Goal: Task Accomplishment & Management: Manage account settings

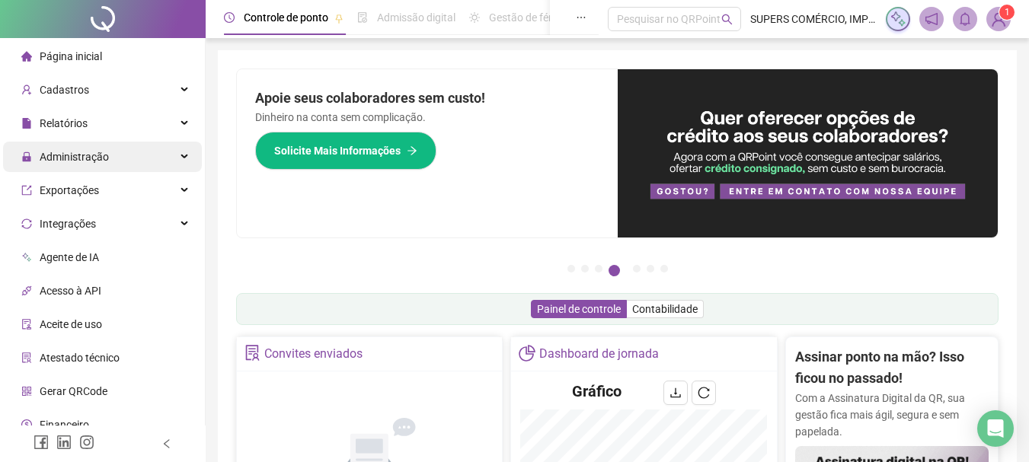
click at [88, 159] on span "Administração" at bounding box center [74, 157] width 69 height 12
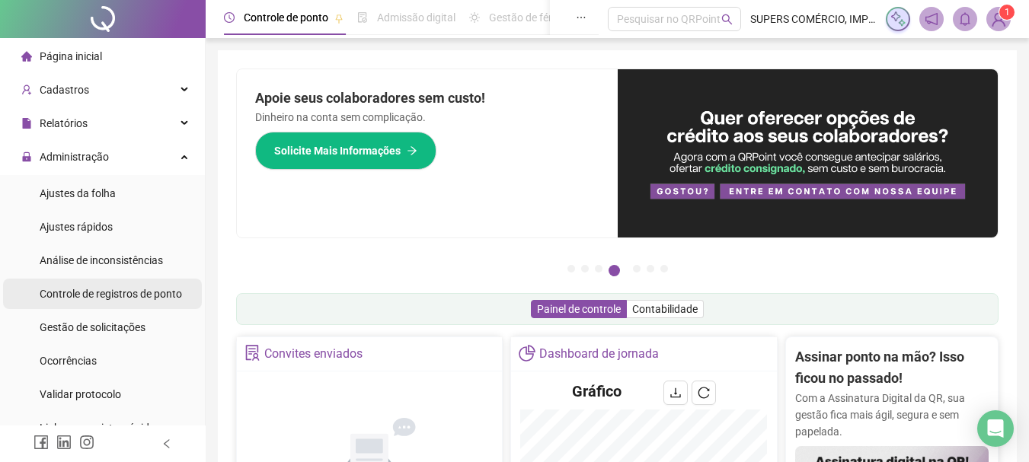
click at [125, 297] on span "Controle de registros de ponto" at bounding box center [111, 294] width 142 height 12
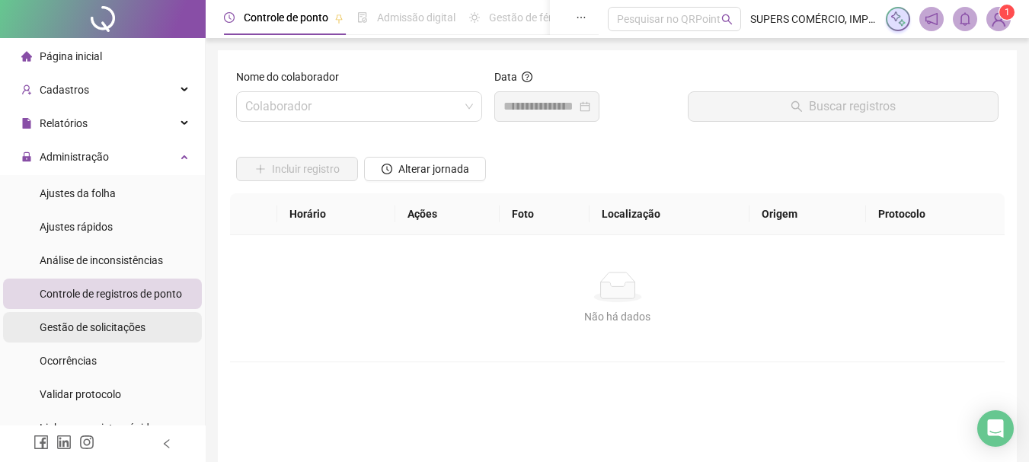
click at [117, 318] on div "Gestão de solicitações" at bounding box center [93, 327] width 106 height 30
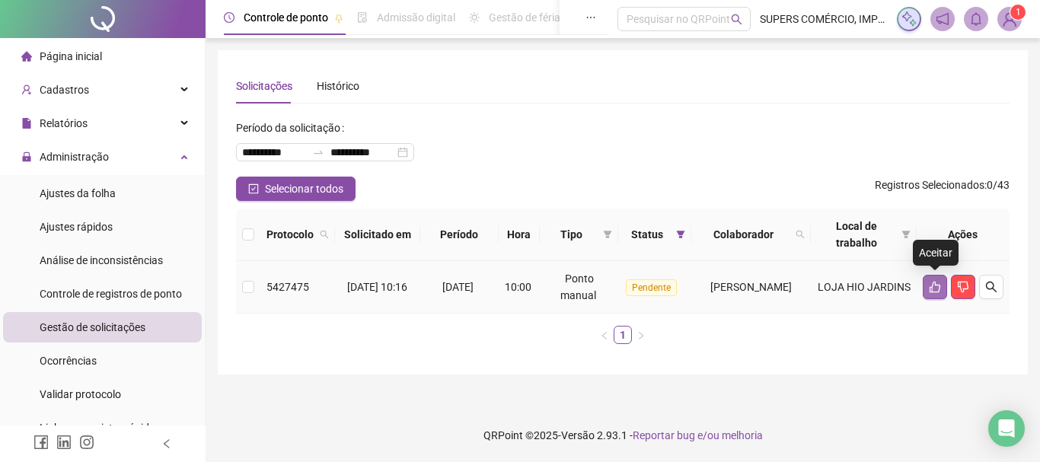
click at [926, 279] on button "button" at bounding box center [935, 287] width 24 height 24
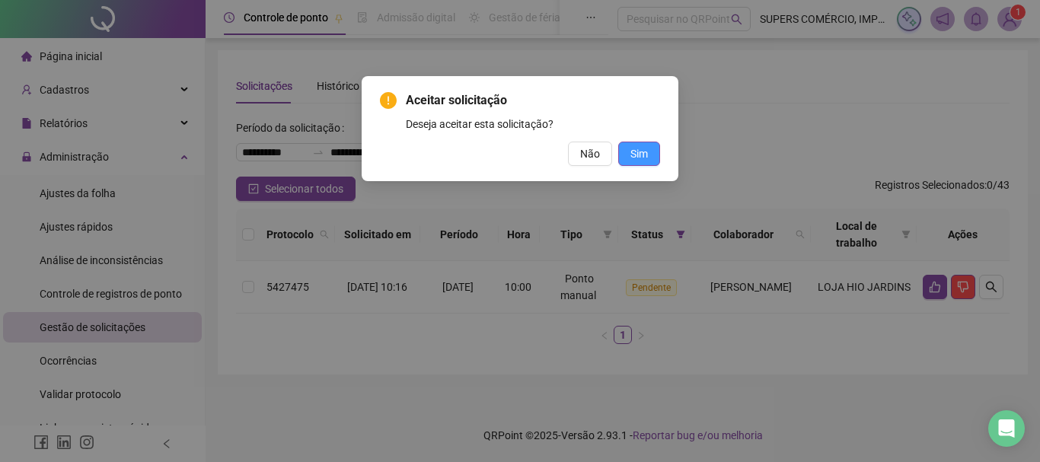
click at [646, 154] on span "Sim" at bounding box center [640, 153] width 18 height 17
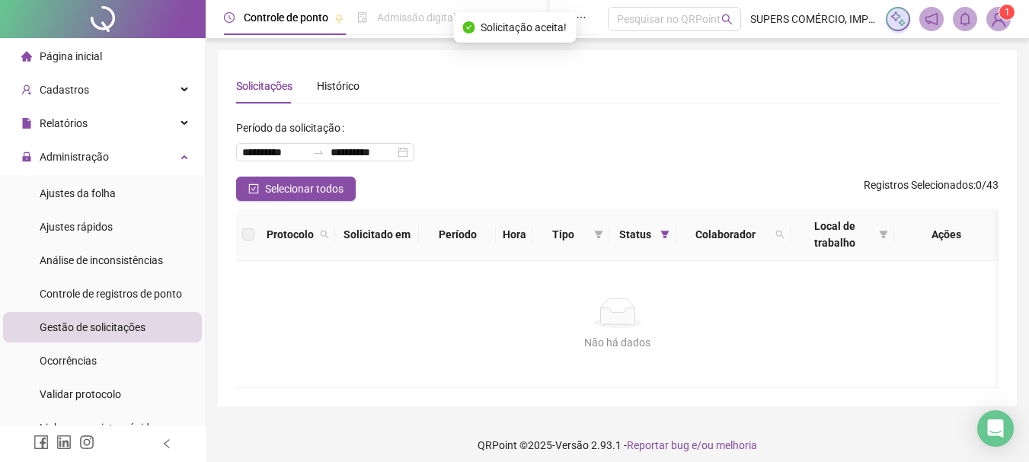
click at [91, 56] on span "Página inicial" at bounding box center [71, 56] width 62 height 12
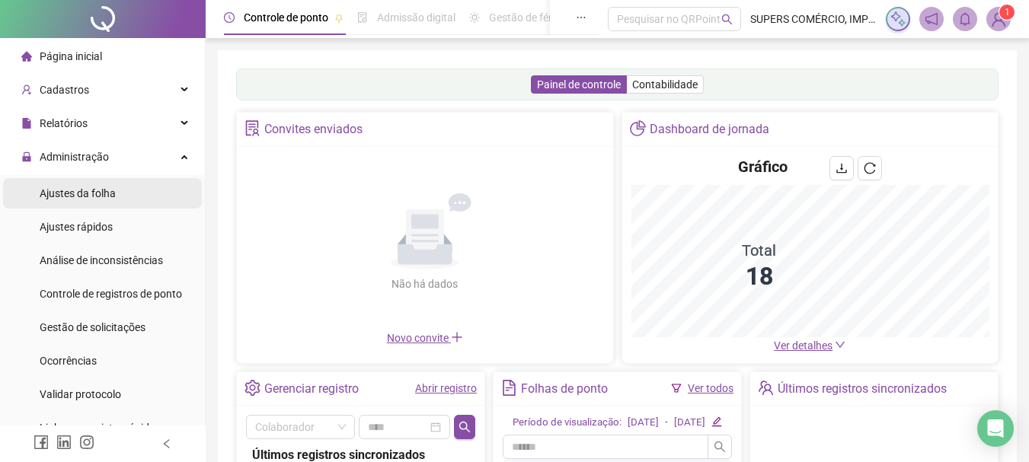
click at [105, 195] on span "Ajustes da folha" at bounding box center [78, 193] width 76 height 12
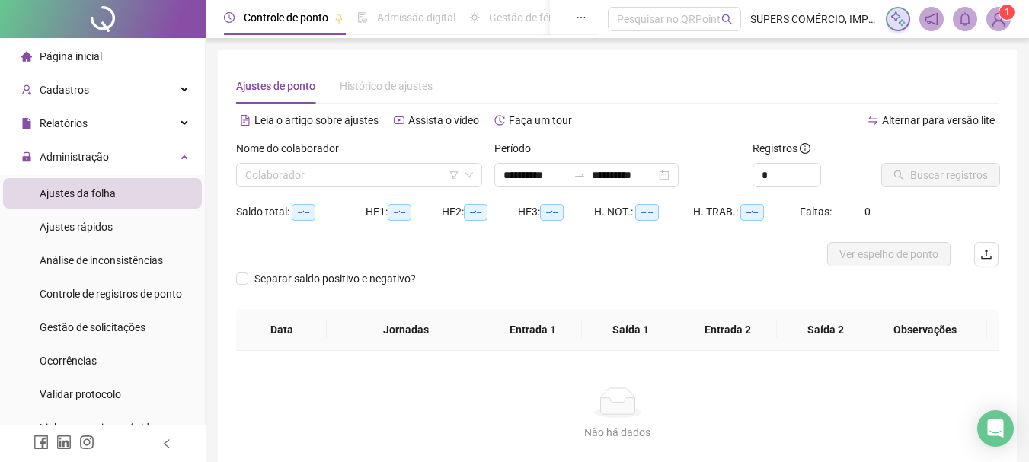
type input "**********"
click at [145, 157] on div "Administração" at bounding box center [102, 157] width 199 height 30
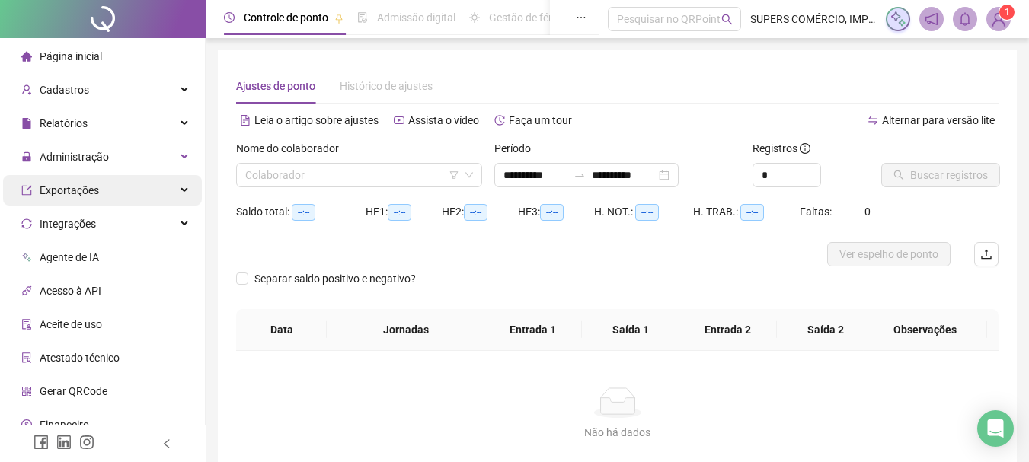
click at [166, 124] on div "Relatórios" at bounding box center [102, 123] width 199 height 30
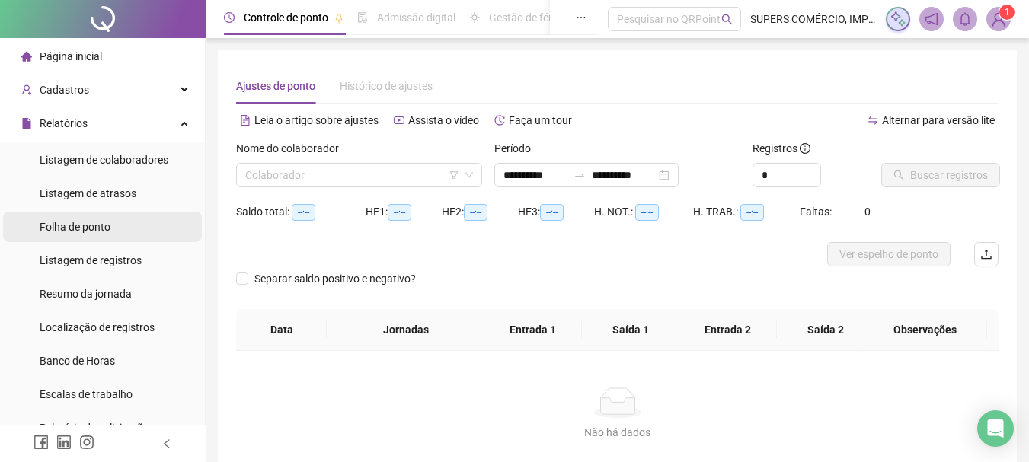
click at [94, 222] on span "Folha de ponto" at bounding box center [75, 227] width 71 height 12
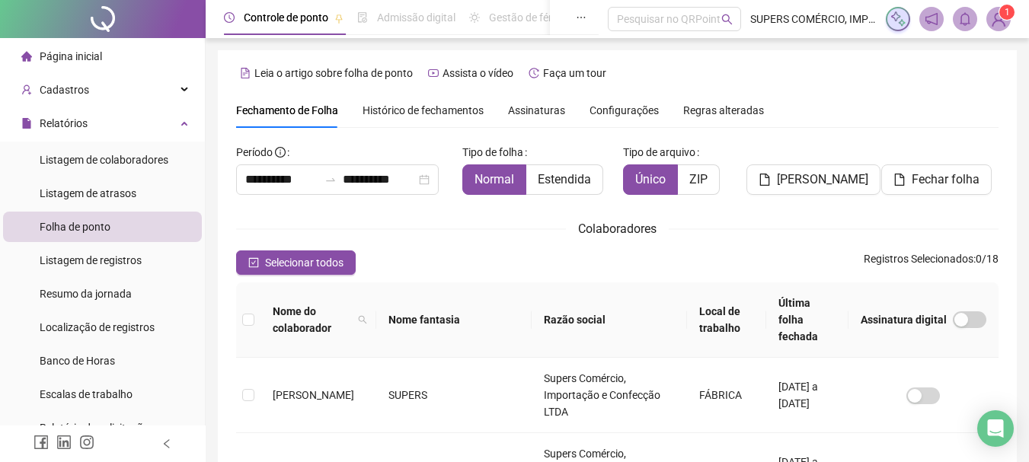
scroll to position [81, 0]
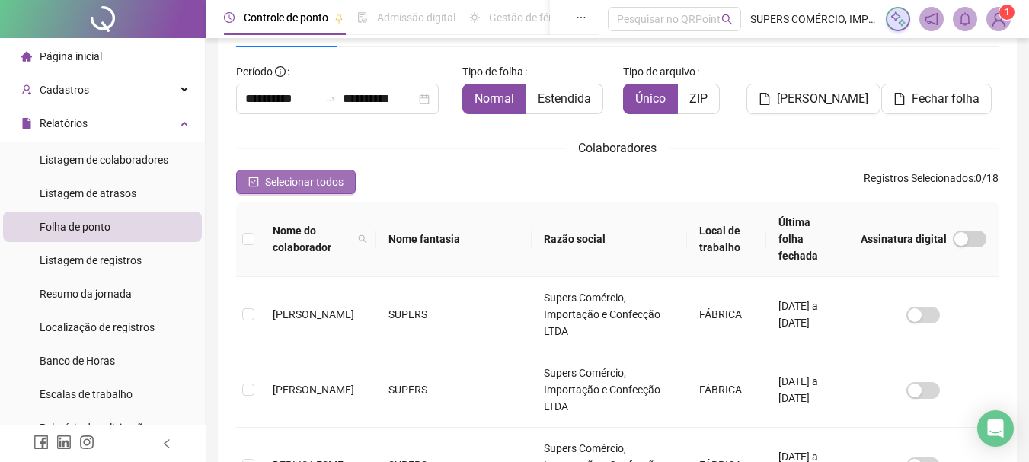
click at [318, 181] on span "Selecionar todos" at bounding box center [304, 182] width 78 height 17
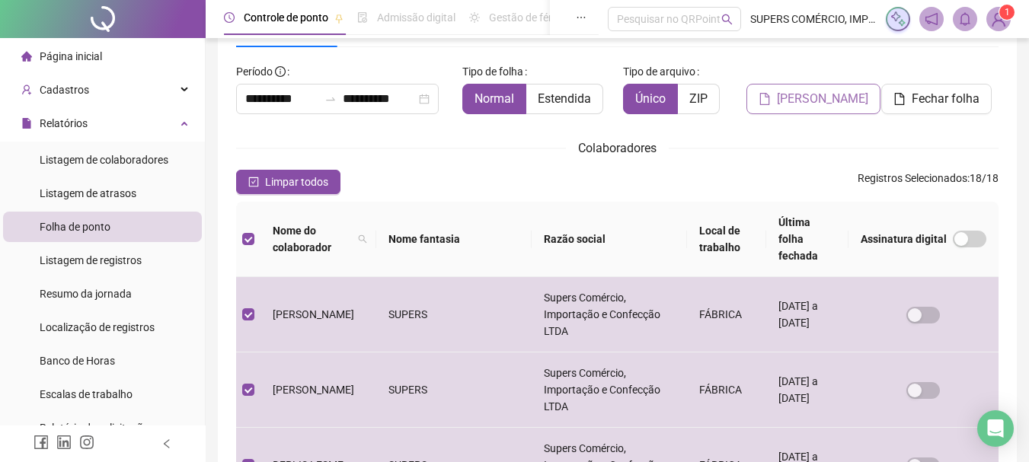
click at [832, 101] on span "[PERSON_NAME]" at bounding box center [822, 99] width 91 height 18
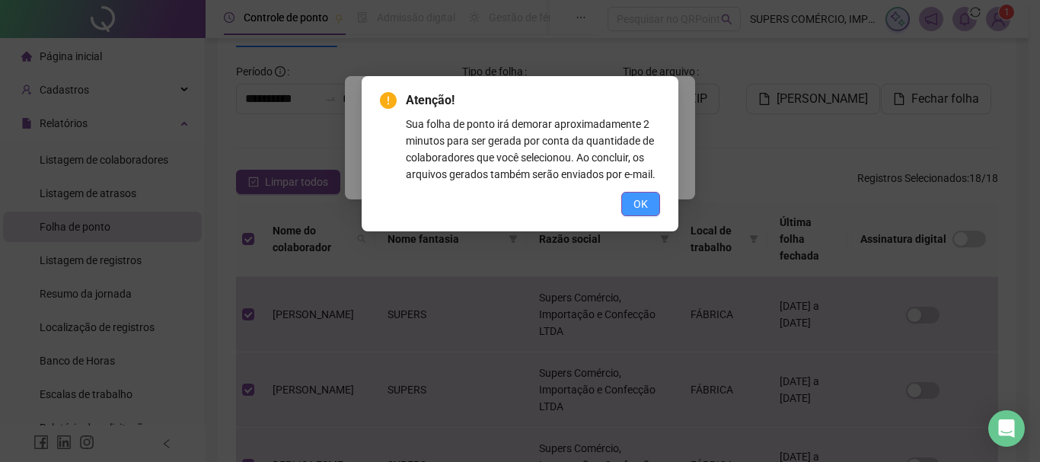
click at [638, 200] on span "OK" at bounding box center [641, 204] width 14 height 17
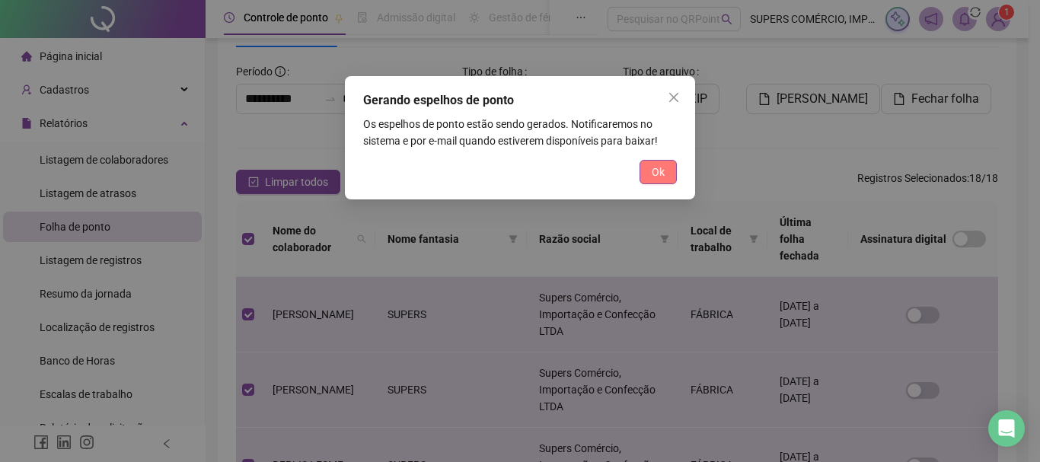
click at [654, 167] on span "Ok" at bounding box center [658, 172] width 13 height 17
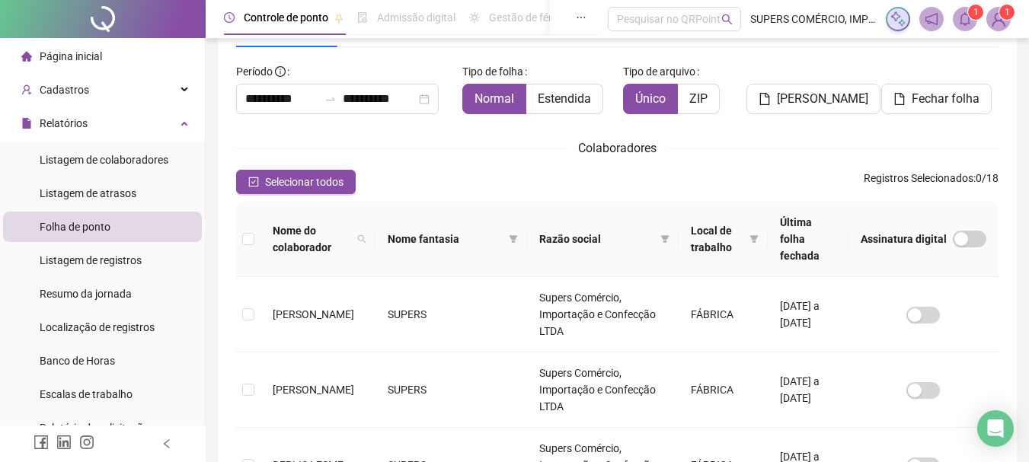
click at [746, 84] on button "[PERSON_NAME]" at bounding box center [813, 99] width 134 height 30
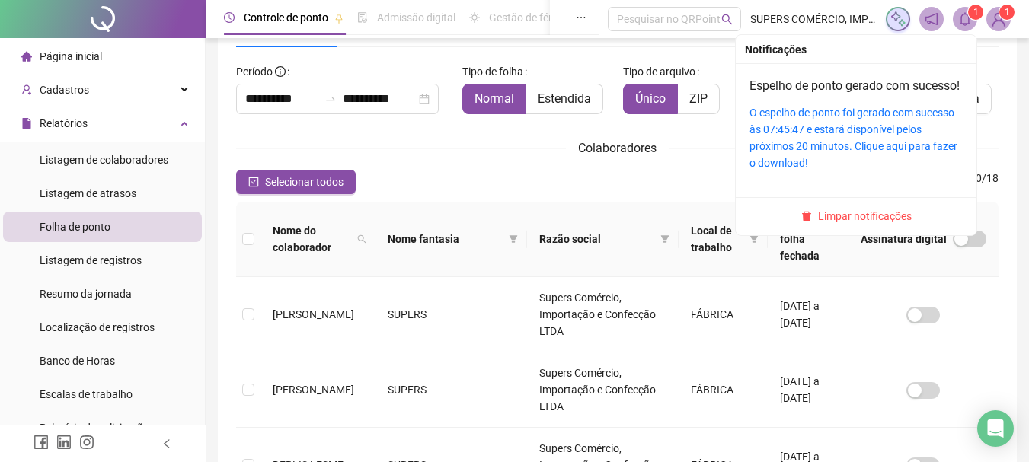
click at [964, 18] on icon "bell" at bounding box center [965, 19] width 14 height 14
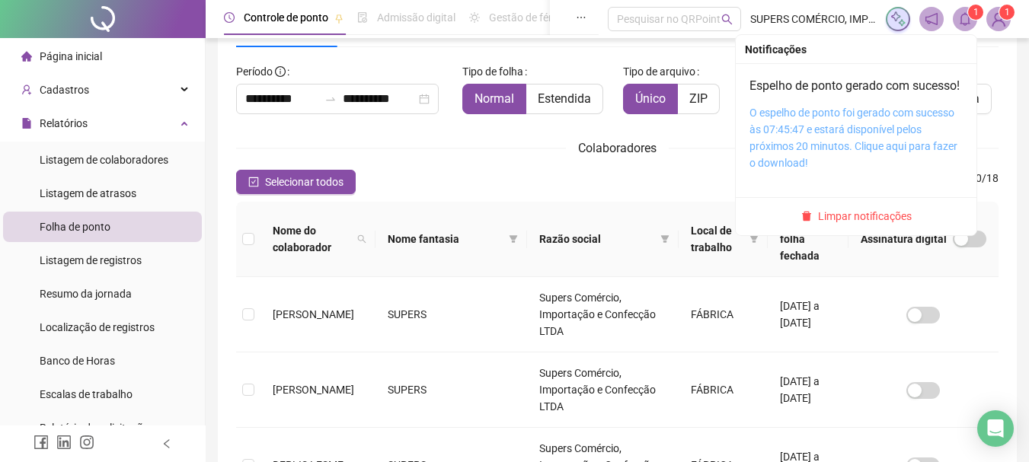
click at [905, 129] on link "O espelho de ponto foi gerado com sucesso às 07:45:47 e estará disponível pelos…" at bounding box center [853, 138] width 208 height 62
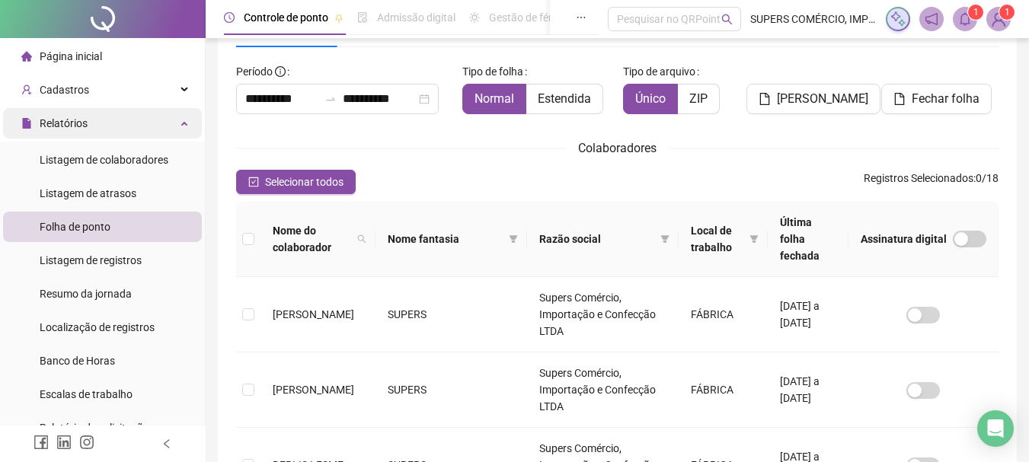
click at [104, 117] on div "Relatórios" at bounding box center [102, 123] width 199 height 30
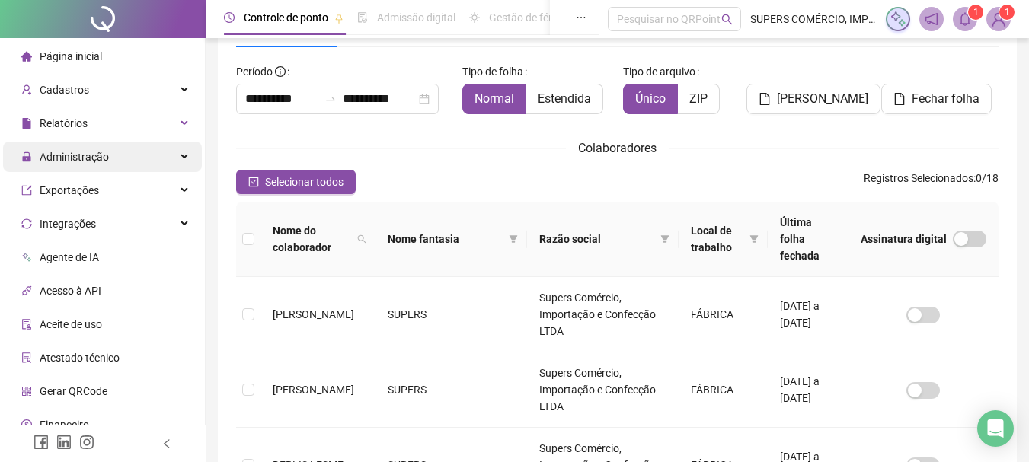
click at [97, 166] on span "Administração" at bounding box center [65, 157] width 88 height 30
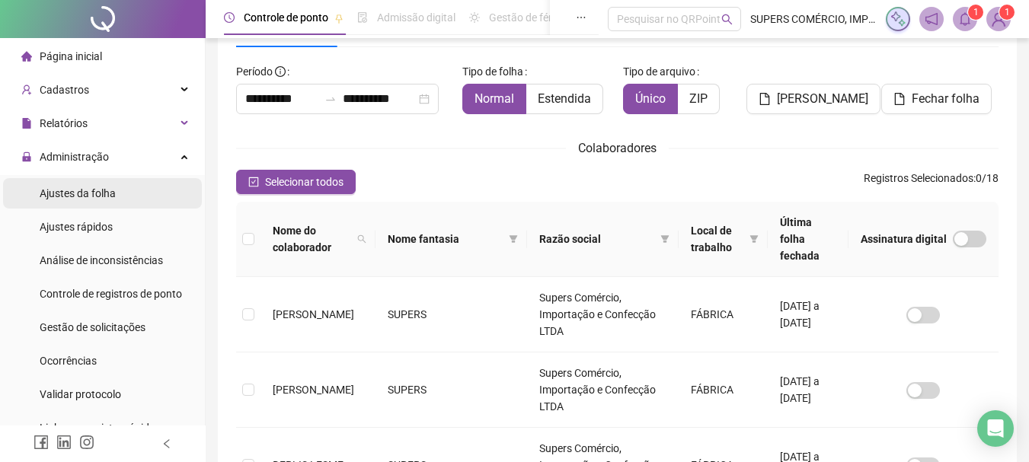
click at [94, 193] on span "Ajustes da folha" at bounding box center [78, 193] width 76 height 12
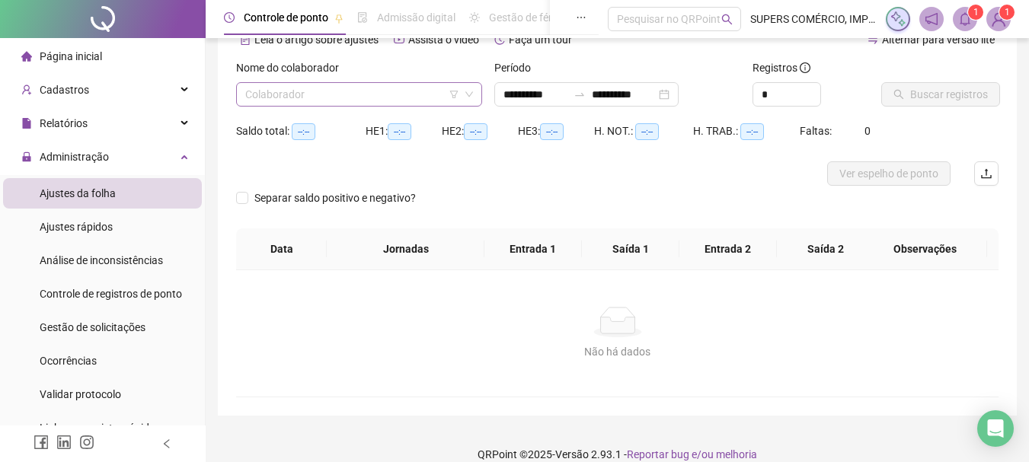
type input "**********"
click at [395, 95] on input "search" at bounding box center [352, 94] width 214 height 23
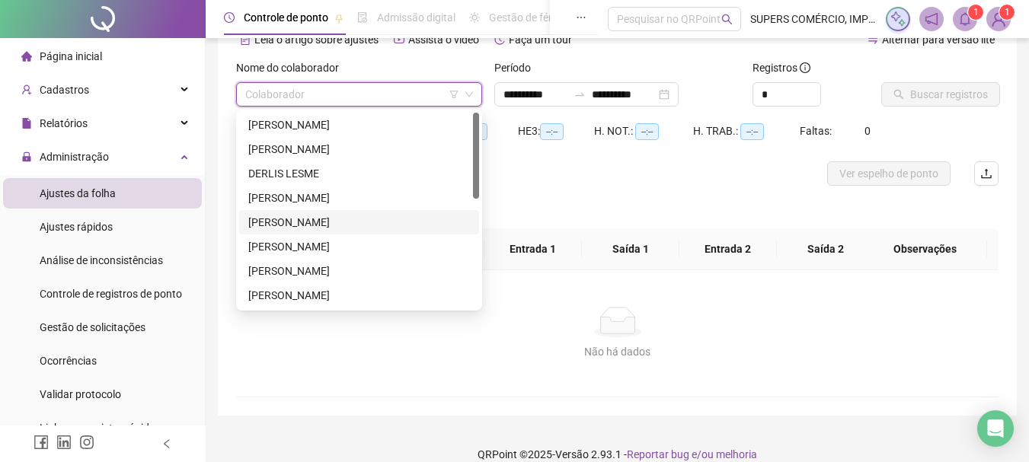
click at [308, 219] on div "[PERSON_NAME]" at bounding box center [359, 222] width 222 height 17
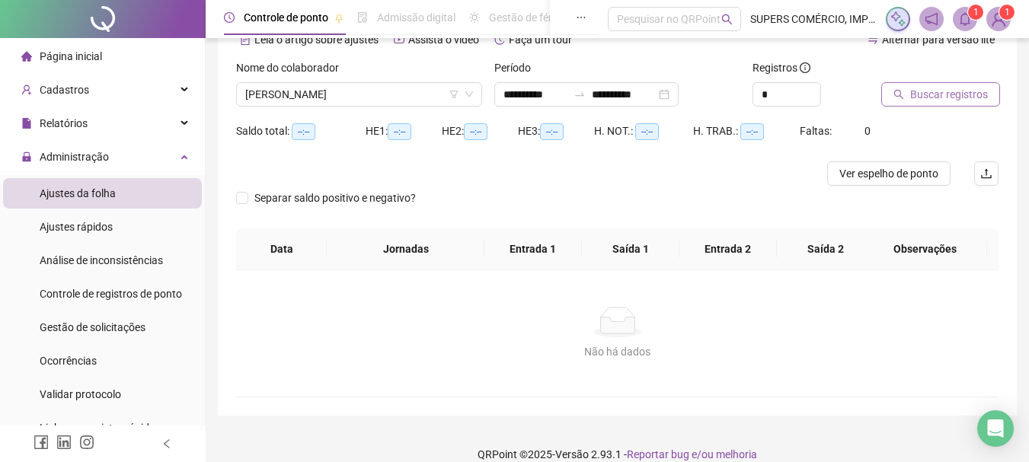
click at [912, 91] on span "Buscar registros" at bounding box center [949, 94] width 78 height 17
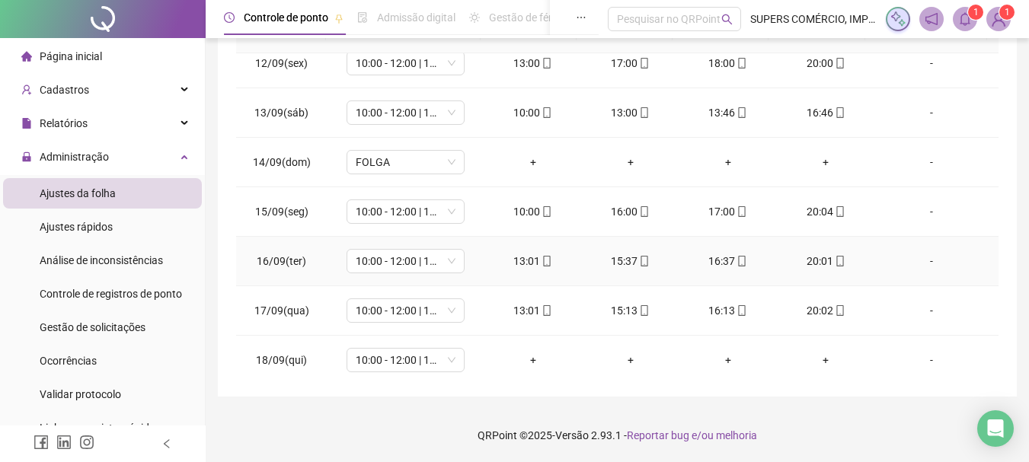
scroll to position [566, 0]
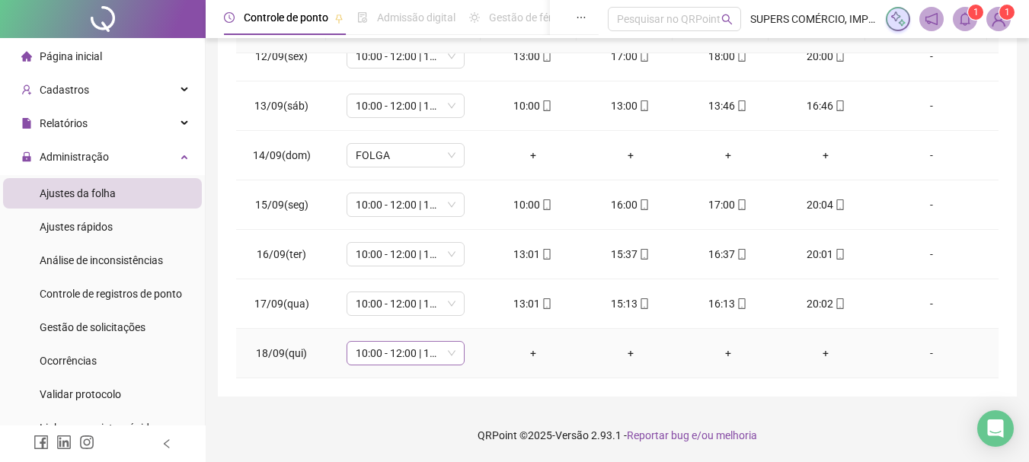
click at [424, 351] on span "10:00 - 12:00 | 13:00 - 17:00" at bounding box center [406, 353] width 100 height 23
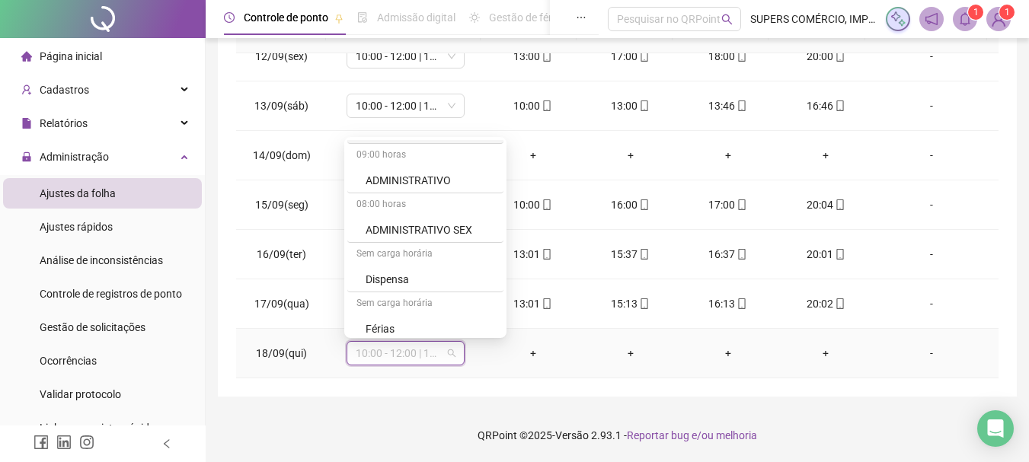
scroll to position [686, 0]
click at [389, 234] on div "Folga" at bounding box center [430, 233] width 129 height 17
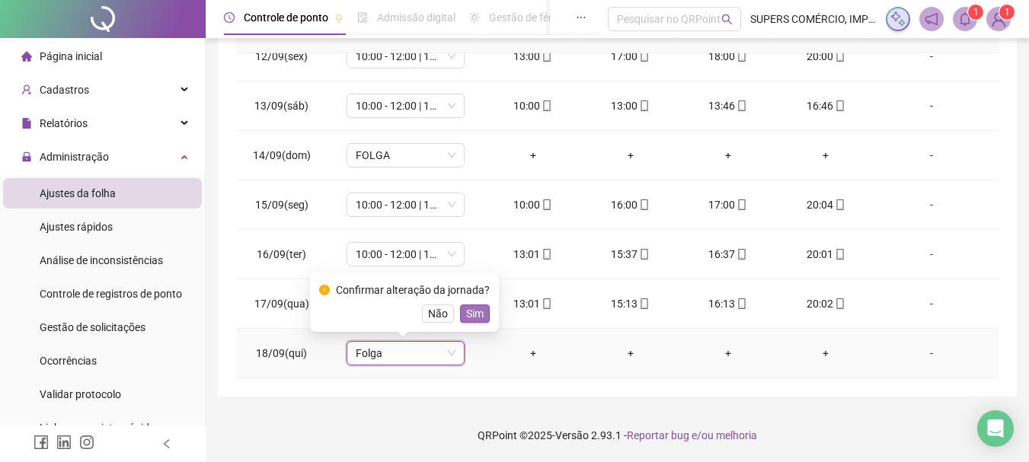
click at [478, 313] on span "Sim" at bounding box center [475, 313] width 18 height 17
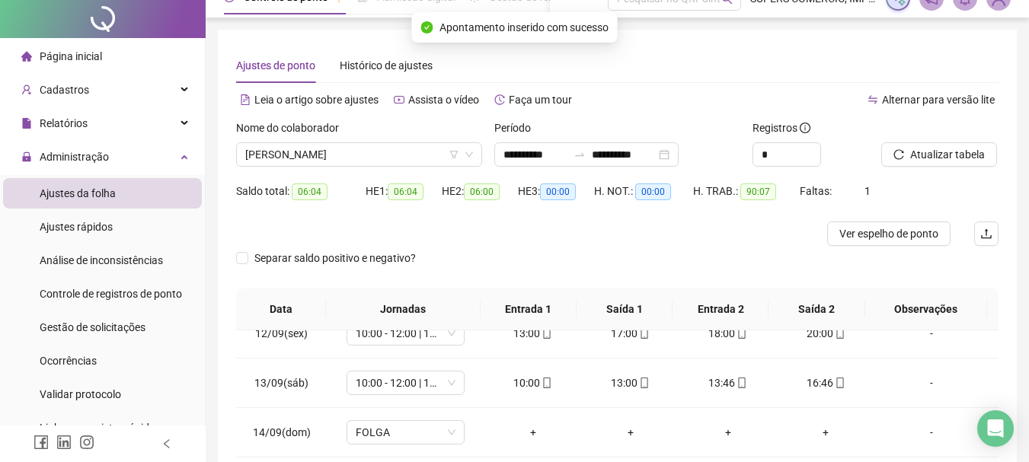
scroll to position [0, 0]
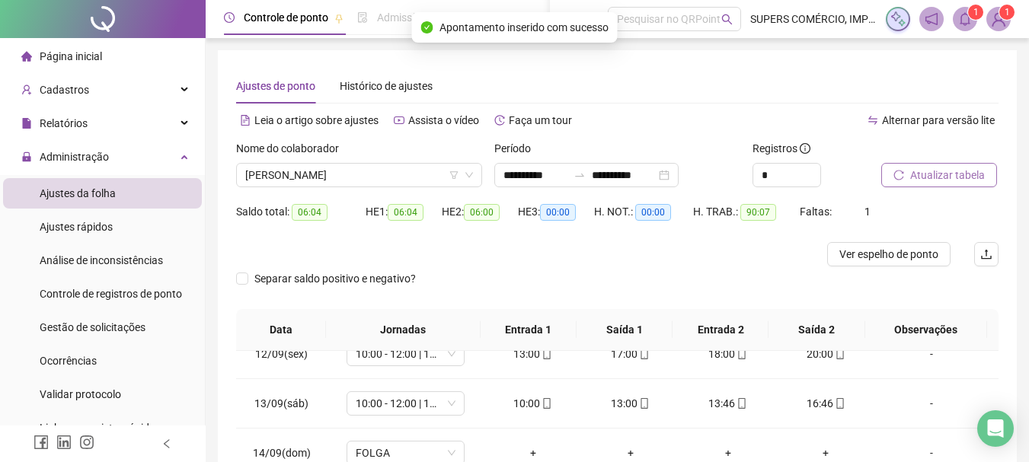
click at [973, 174] on span "Atualizar tabela" at bounding box center [947, 175] width 75 height 17
click at [360, 170] on span "[PERSON_NAME]" at bounding box center [359, 175] width 228 height 23
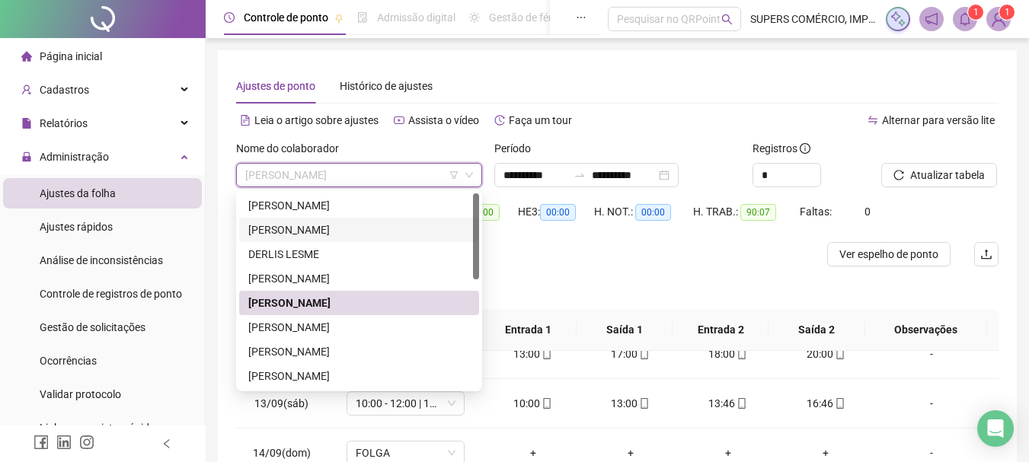
scroll to position [152, 0]
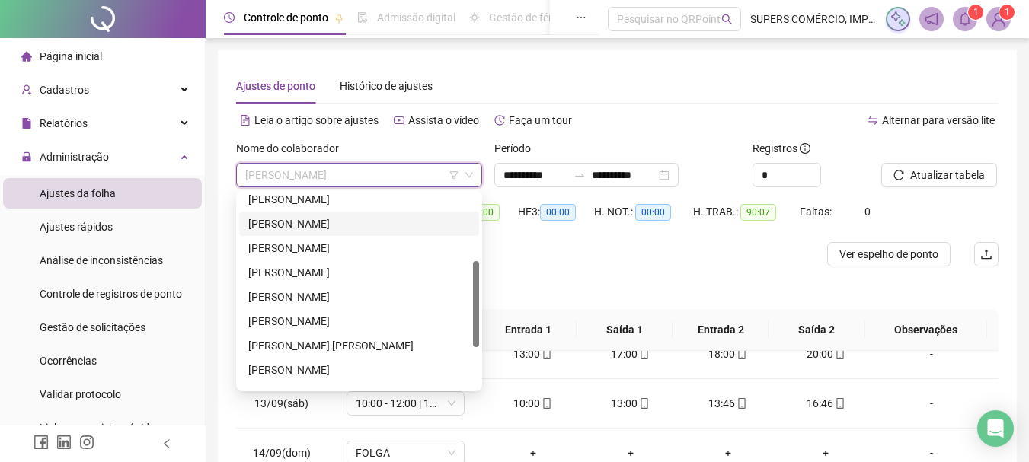
click at [301, 220] on div "[PERSON_NAME]" at bounding box center [359, 224] width 222 height 17
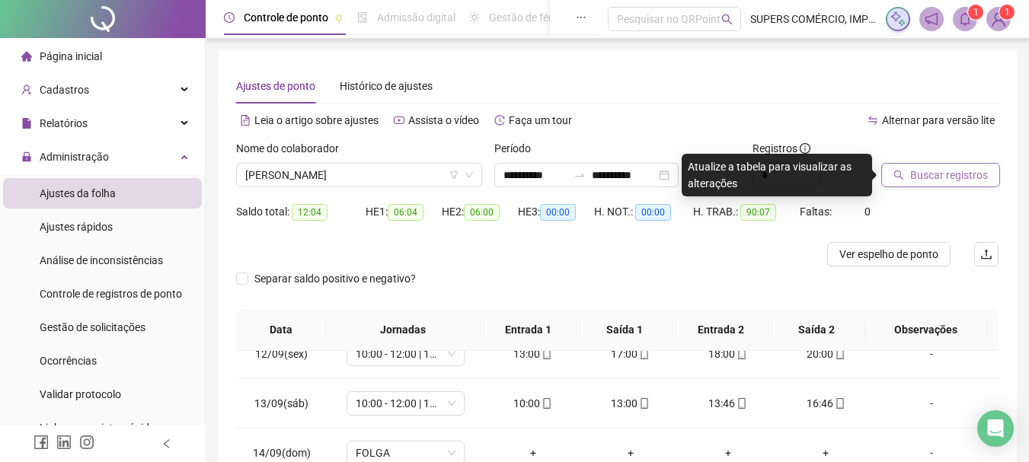
click at [948, 168] on span "Buscar registros" at bounding box center [949, 175] width 78 height 17
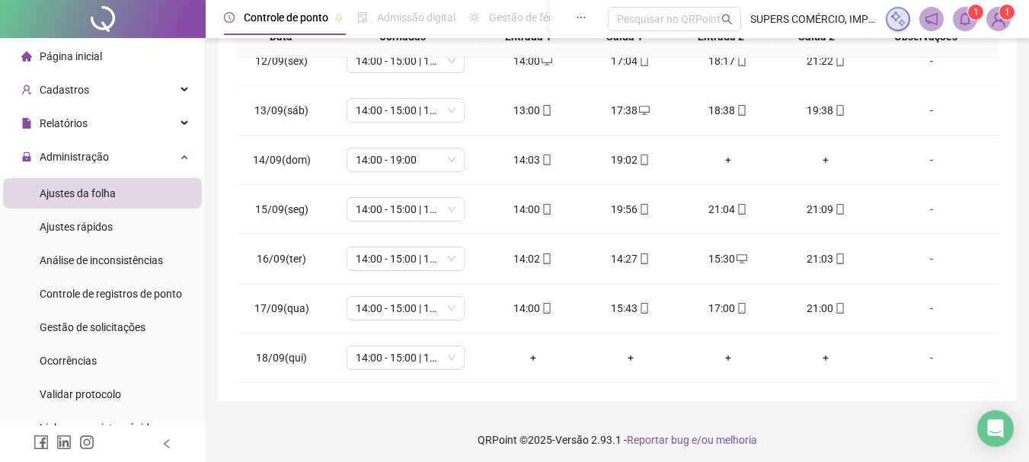
scroll to position [298, 0]
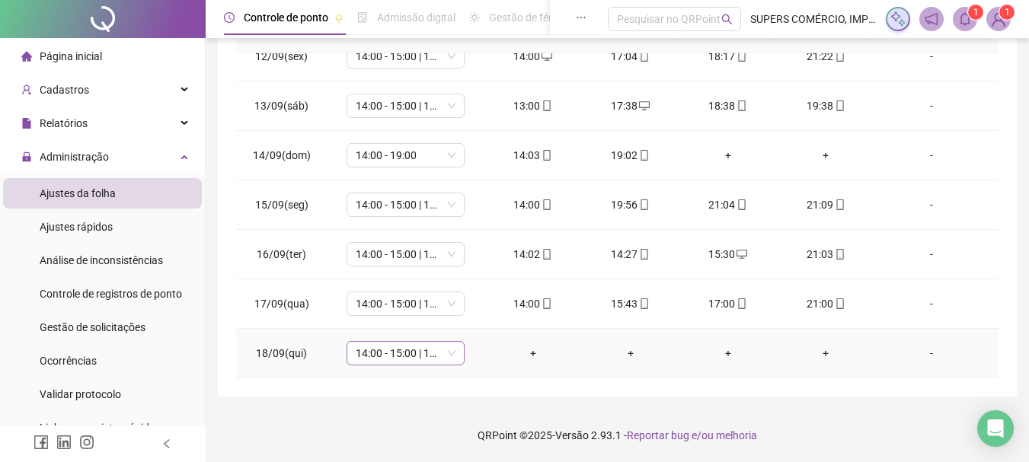
click at [429, 353] on span "14:00 - 15:00 | 16:00 - 21:00" at bounding box center [406, 353] width 100 height 23
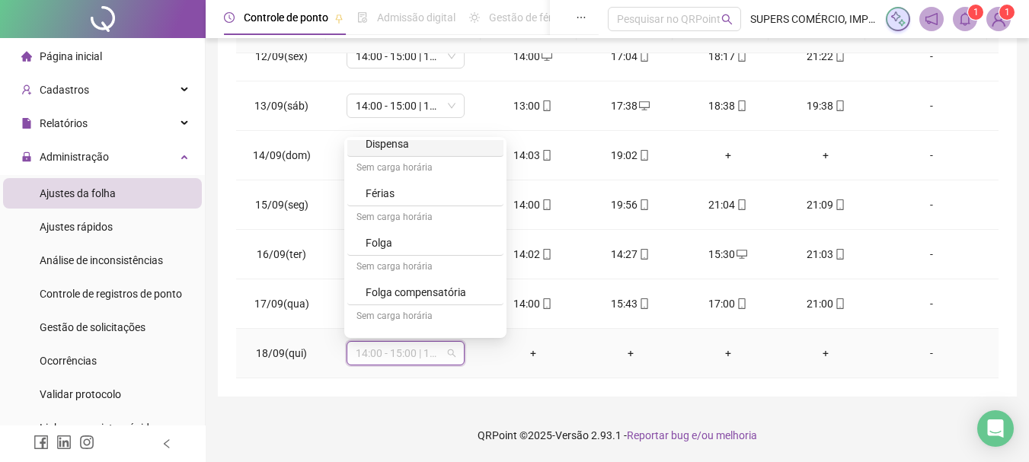
scroll to position [686, 0]
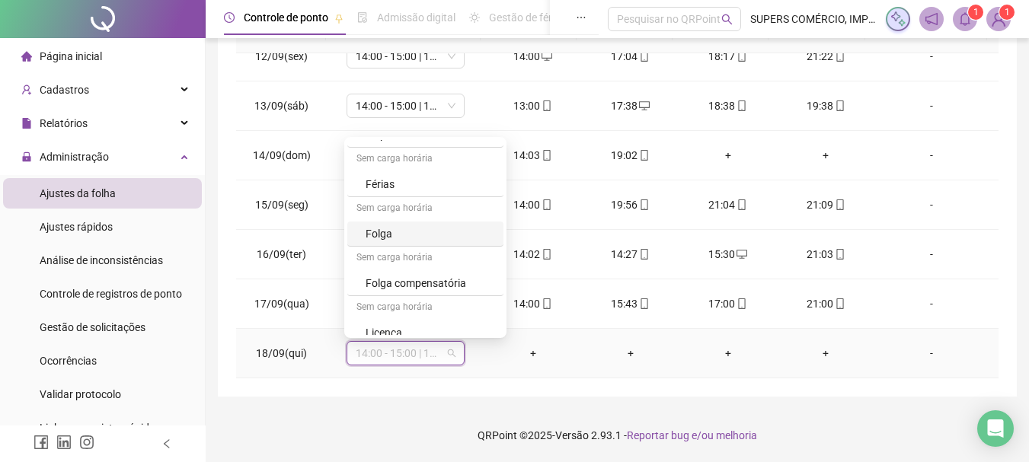
click at [401, 233] on div "Folga" at bounding box center [430, 233] width 129 height 17
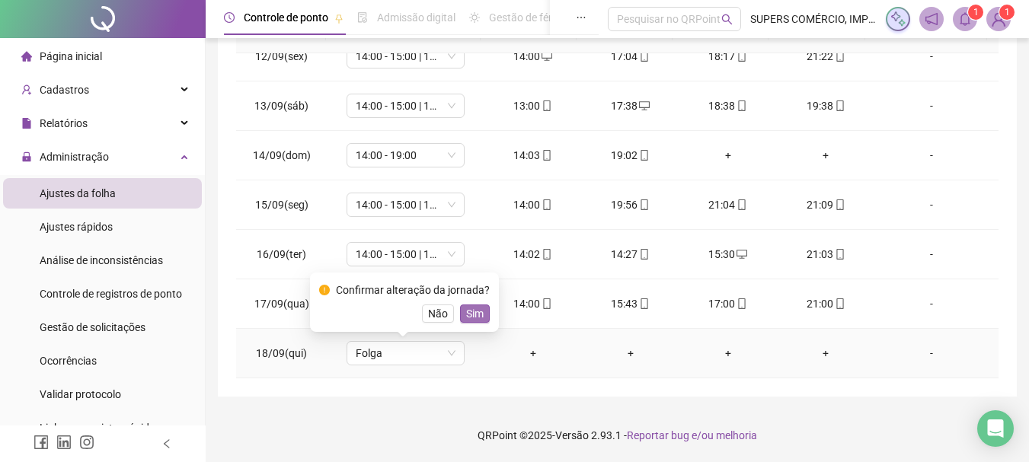
click at [469, 310] on span "Sim" at bounding box center [475, 313] width 18 height 17
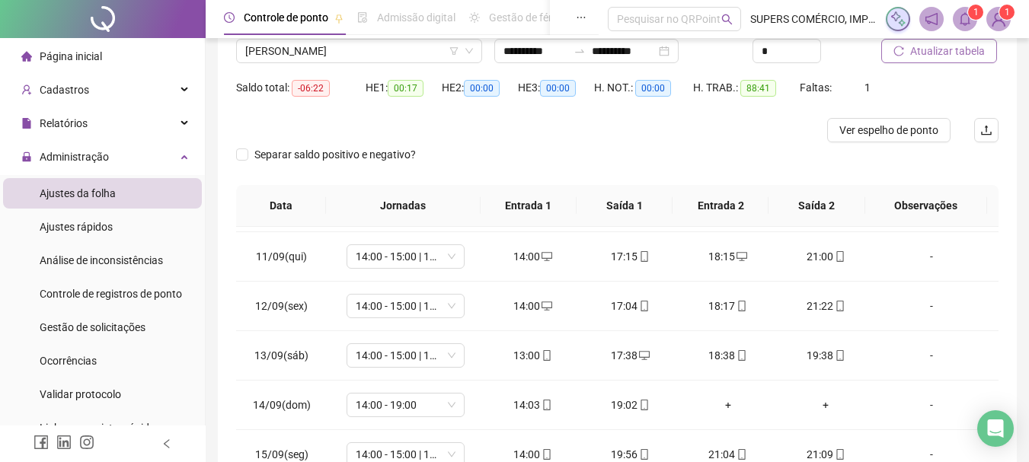
scroll to position [0, 0]
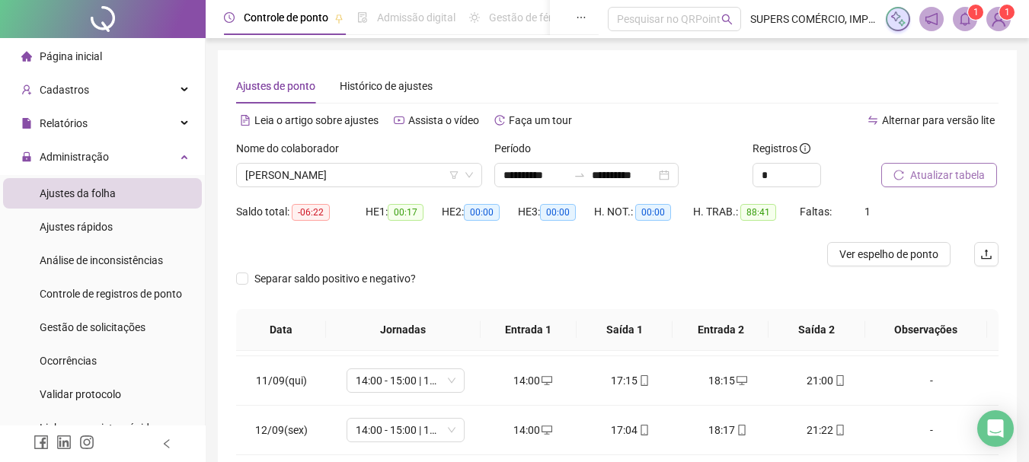
click at [948, 176] on span "Atualizar tabela" at bounding box center [947, 175] width 75 height 17
click at [398, 181] on span "[PERSON_NAME]" at bounding box center [359, 175] width 228 height 23
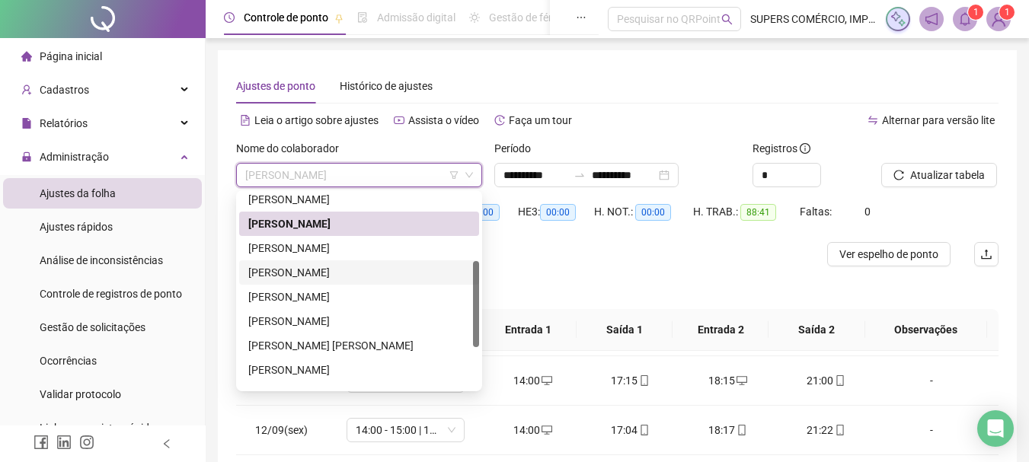
click at [305, 270] on div "[PERSON_NAME]" at bounding box center [359, 272] width 222 height 17
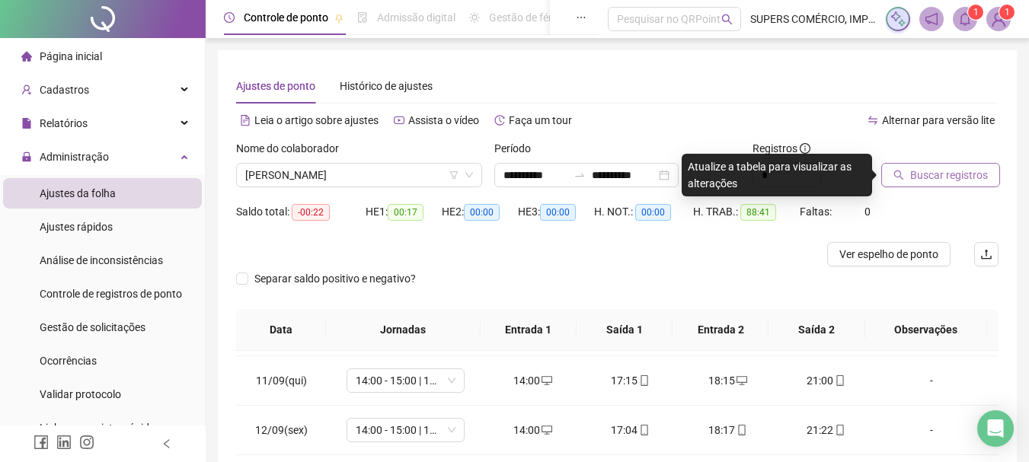
click at [924, 171] on span "Buscar registros" at bounding box center [949, 175] width 78 height 17
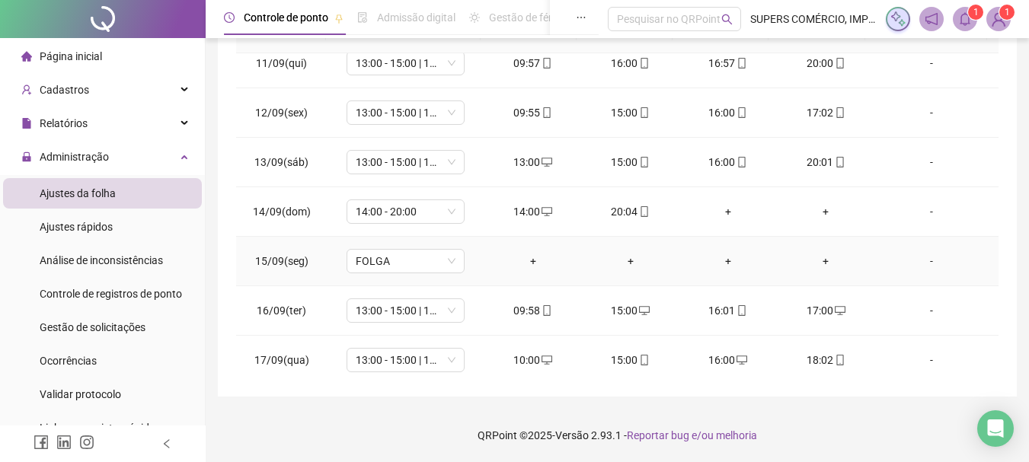
scroll to position [566, 0]
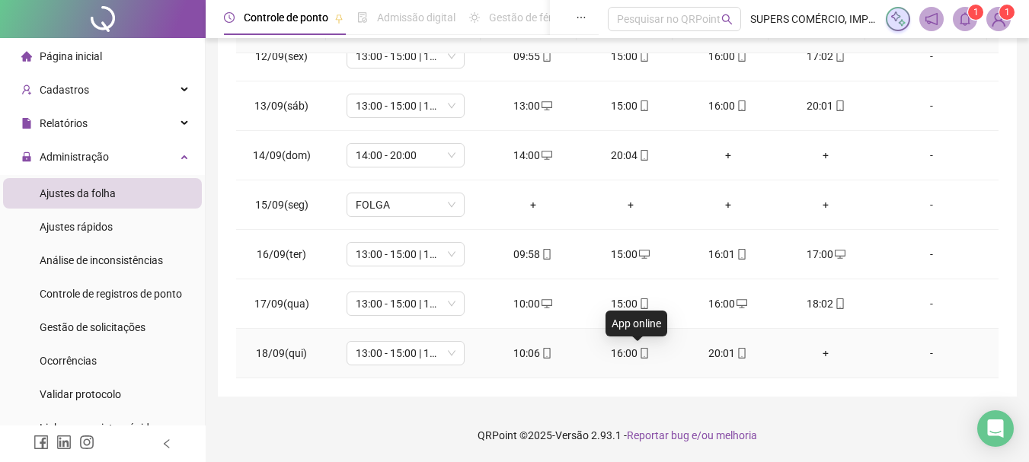
click at [639, 351] on icon "mobile" at bounding box center [644, 353] width 11 height 11
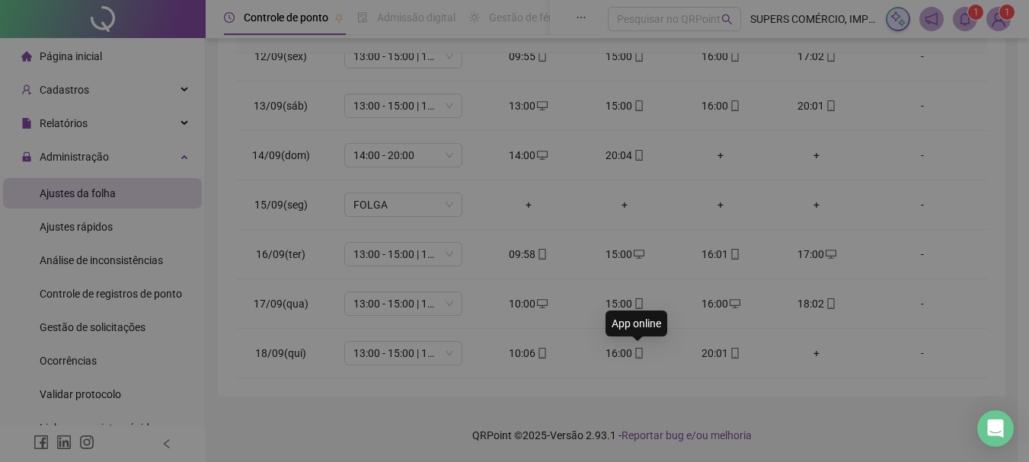
type input "**********"
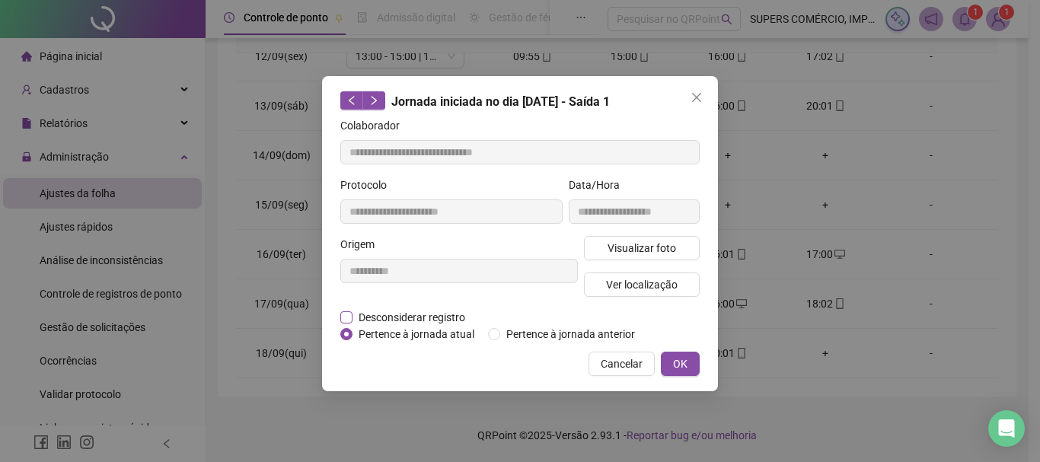
click at [406, 317] on span "Desconsiderar registro" at bounding box center [412, 317] width 119 height 17
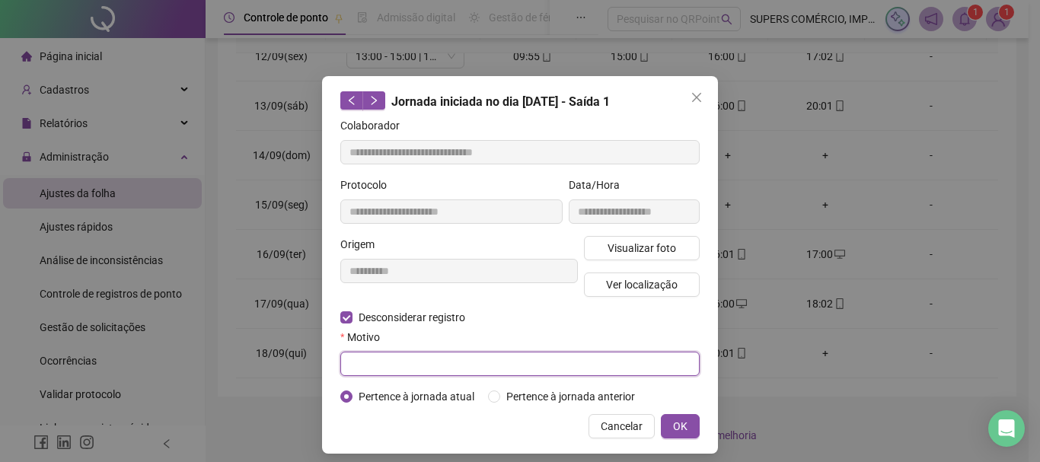
click at [507, 368] on input "text" at bounding box center [520, 364] width 360 height 24
type input "**********"
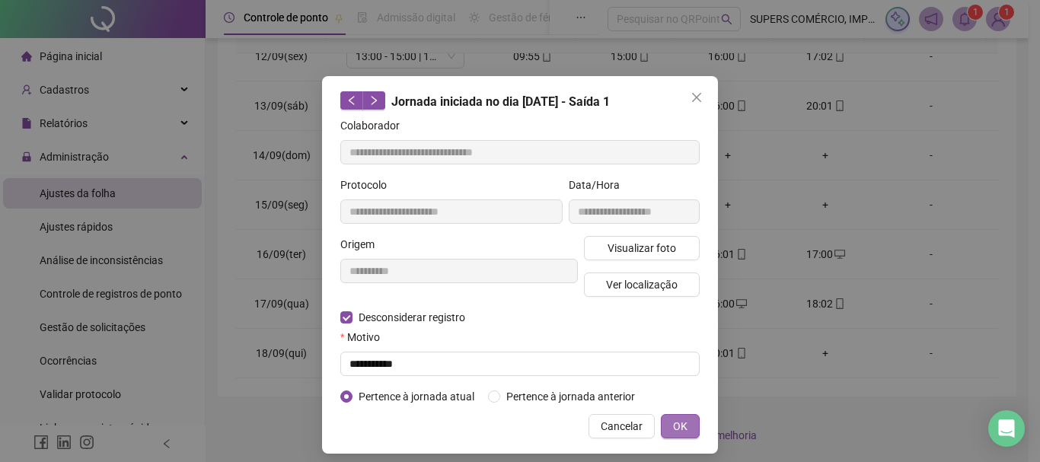
click at [677, 420] on span "OK" at bounding box center [680, 426] width 14 height 17
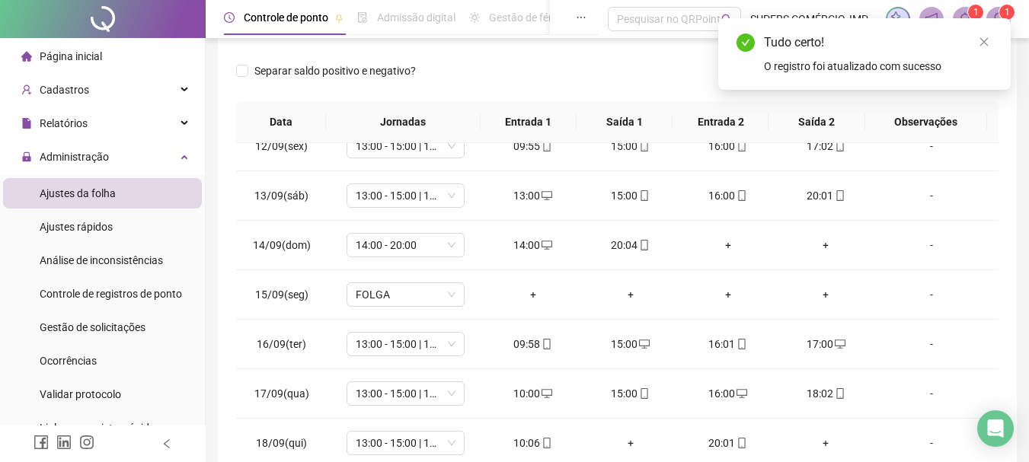
scroll to position [0, 0]
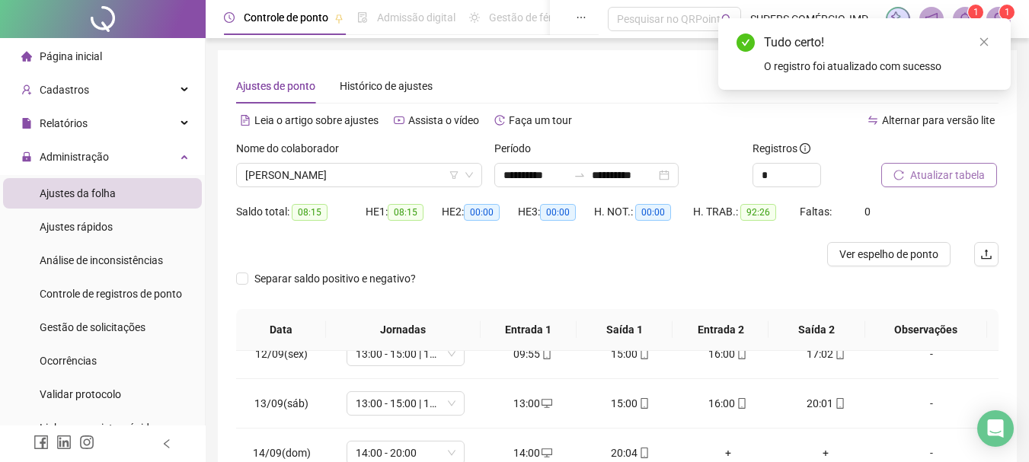
click at [959, 180] on span "Atualizar tabela" at bounding box center [947, 175] width 75 height 17
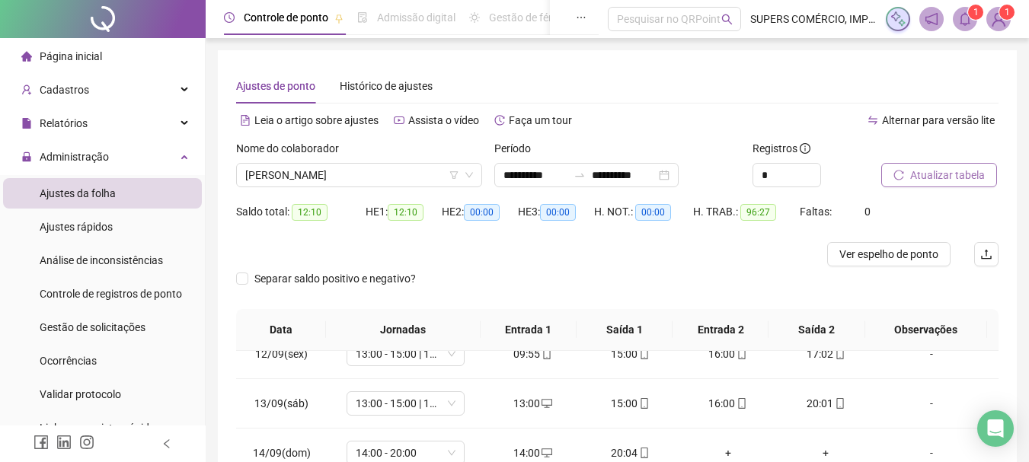
click at [951, 178] on span "Atualizar tabela" at bounding box center [947, 175] width 75 height 17
click at [100, 53] on span "Página inicial" at bounding box center [71, 56] width 62 height 12
